Goal: Navigation & Orientation: Find specific page/section

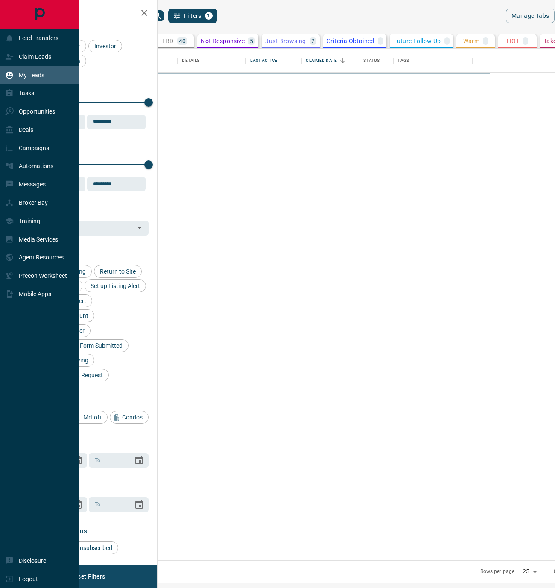
scroll to position [505, 386]
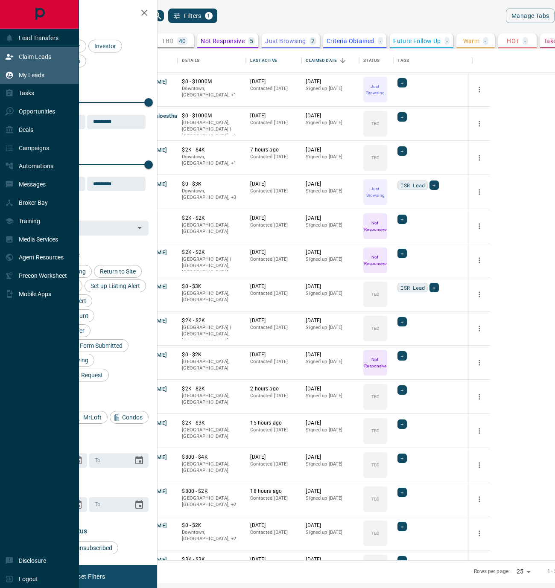
click at [37, 57] on p "Claim Leads" at bounding box center [35, 56] width 32 height 7
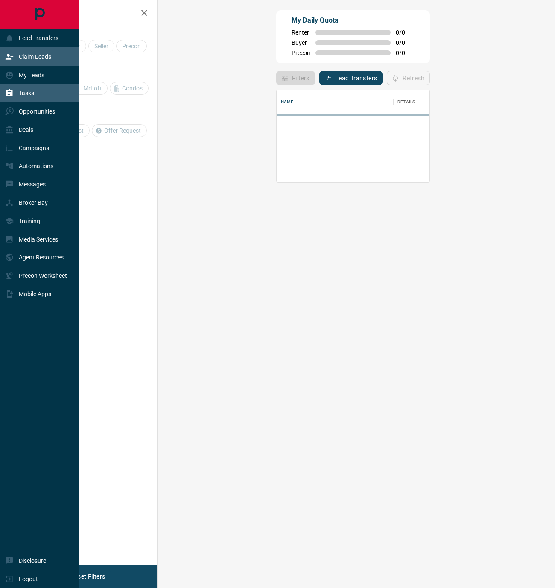
scroll to position [85, 372]
click at [40, 100] on div "Tasks" at bounding box center [39, 93] width 79 height 18
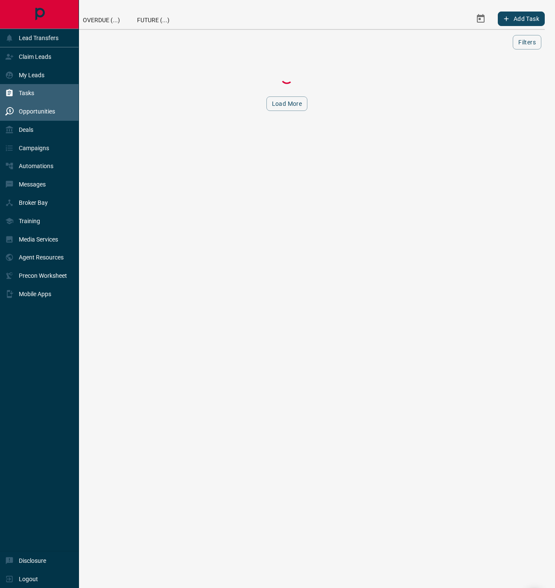
click at [43, 114] on p "Opportunities" at bounding box center [37, 111] width 36 height 7
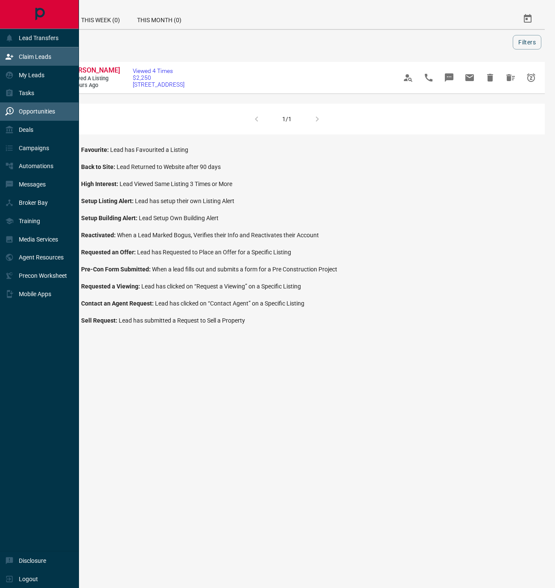
click at [43, 57] on p "Claim Leads" at bounding box center [35, 56] width 32 height 7
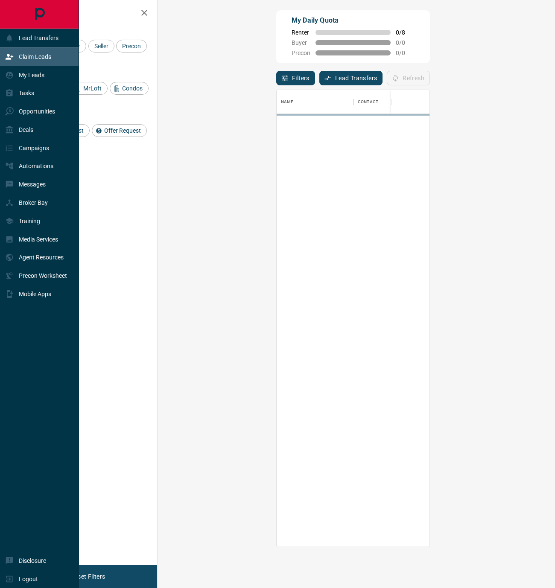
scroll to position [450, 372]
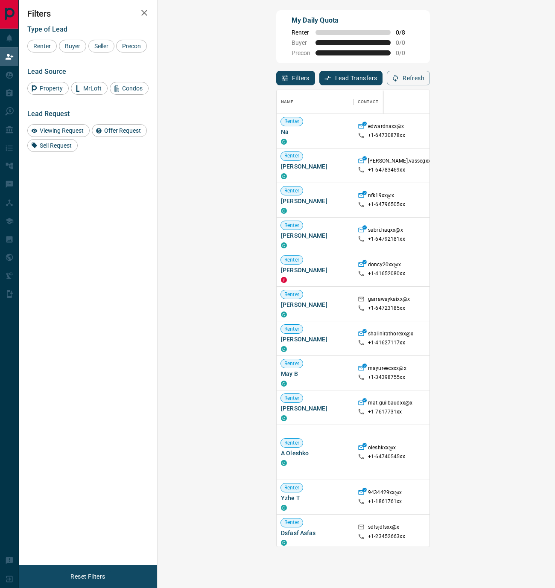
click at [142, 11] on icon "button" at bounding box center [144, 13] width 10 height 10
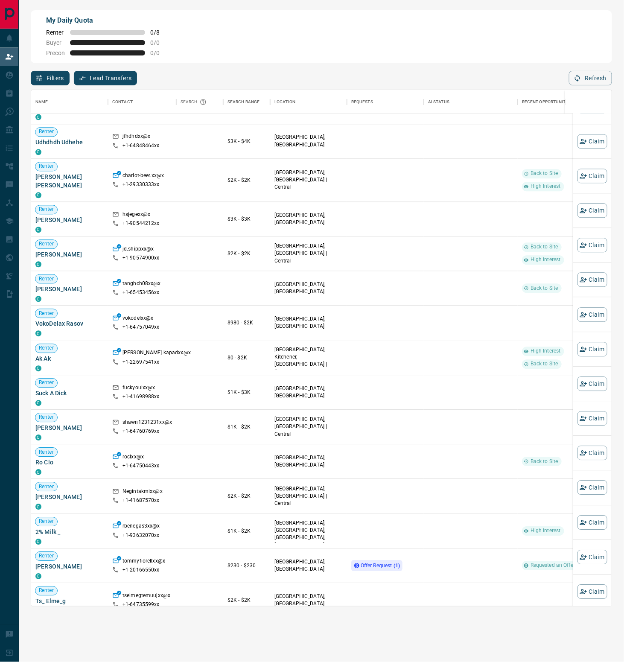
scroll to position [493, 0]
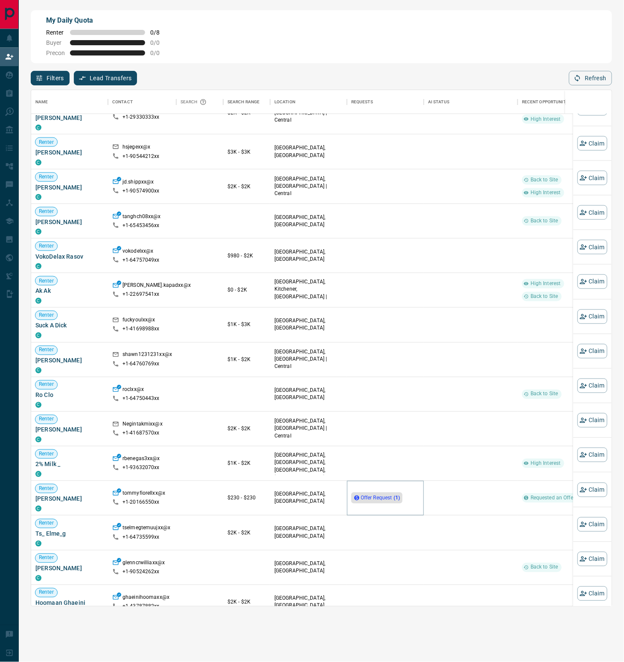
click at [393, 495] on span "Offer Request ( 1 )" at bounding box center [380, 498] width 39 height 6
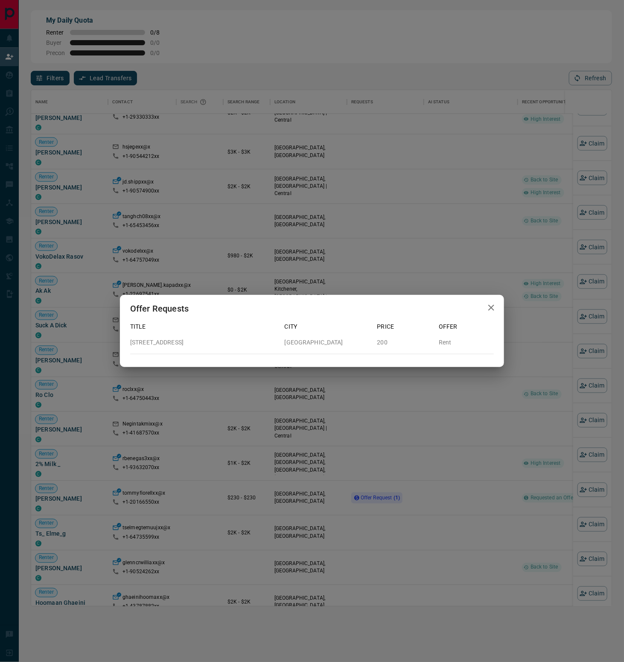
click at [485, 310] on button "button" at bounding box center [491, 307] width 17 height 17
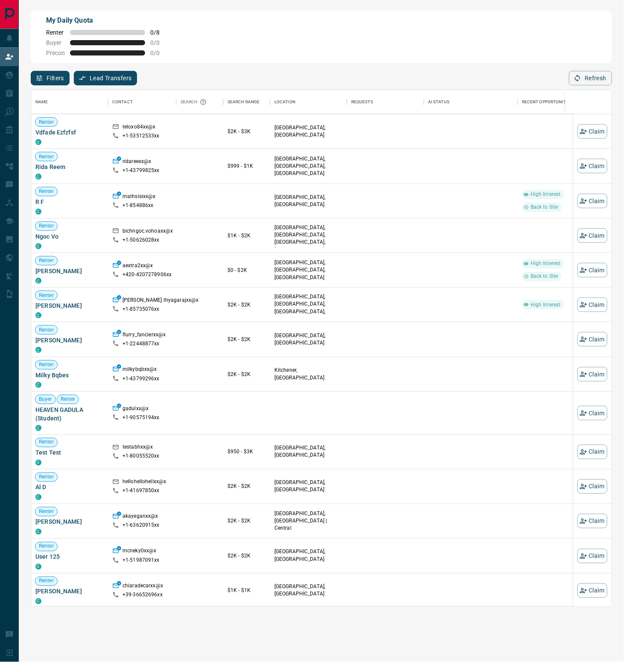
scroll to position [1797, 0]
